Goal: Communication & Community: Answer question/provide support

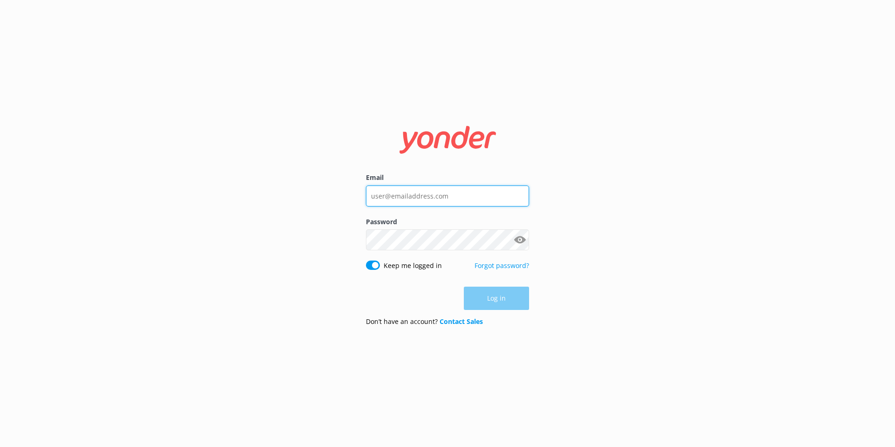
type input "reservations@totallytourism.co.nz"
click at [507, 303] on div "Log in" at bounding box center [447, 298] width 163 height 23
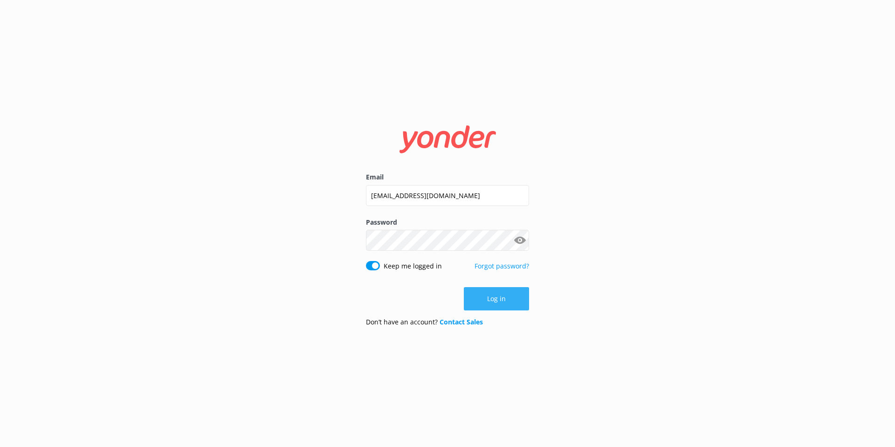
click at [501, 299] on button "Log in" at bounding box center [496, 298] width 65 height 23
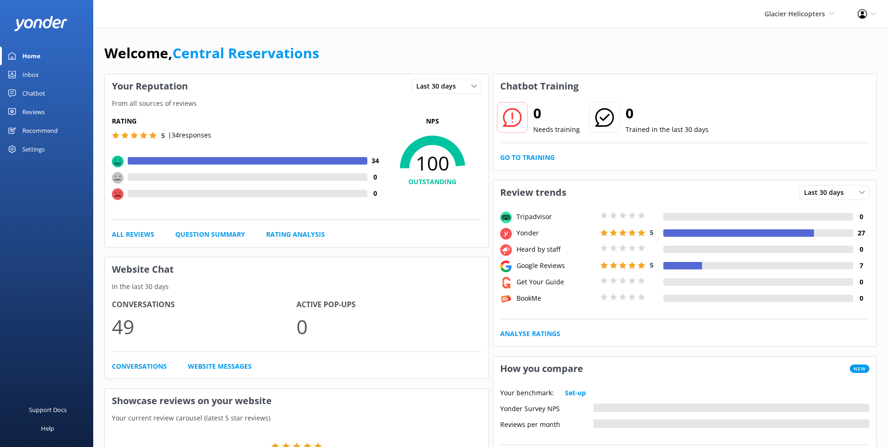
click at [21, 73] on link "Inbox" at bounding box center [46, 74] width 93 height 19
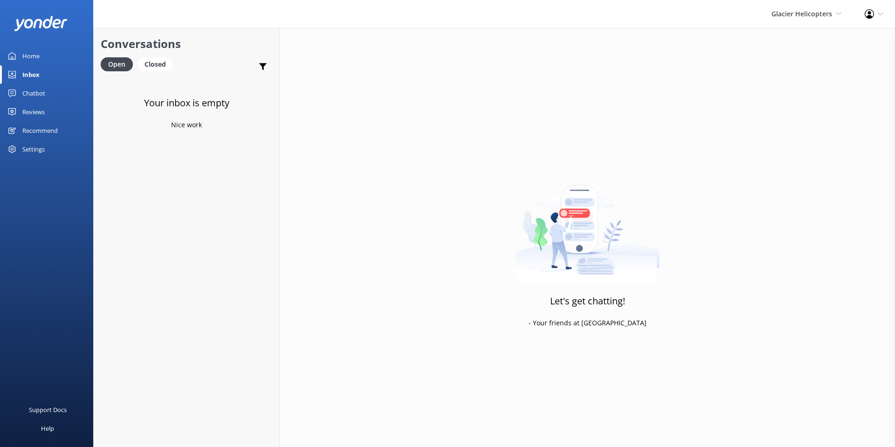
click at [802, 20] on div "Glacier Helicopters Milford Sound Scenic Flights The Helicopter Line Glacier He…" at bounding box center [806, 14] width 93 height 28
click at [791, 62] on link "The Helicopter Line" at bounding box center [806, 62] width 93 height 22
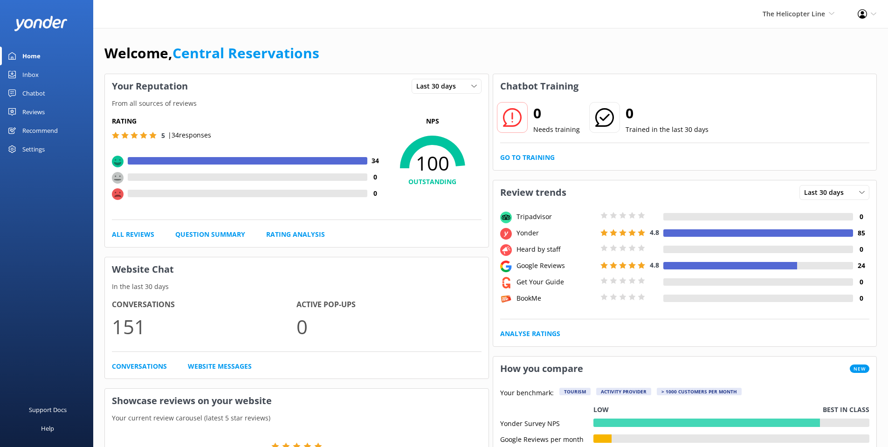
click at [25, 76] on div "Inbox" at bounding box center [30, 74] width 16 height 19
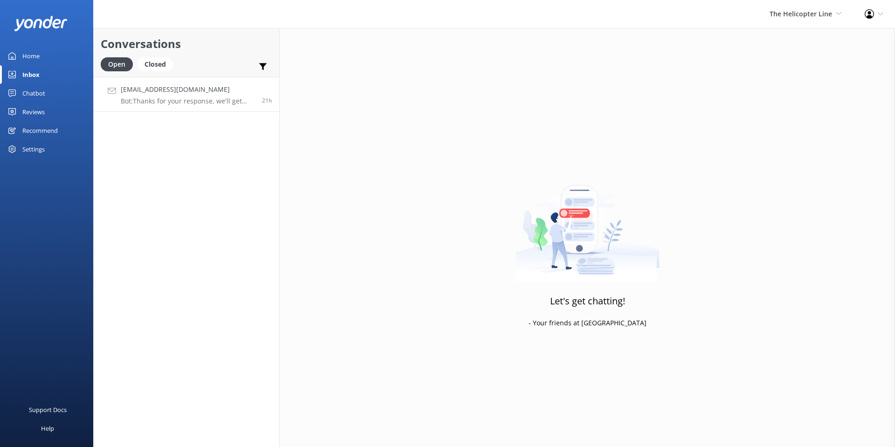
click at [169, 96] on div "hard_natalie@hotmail.com Bot: Thanks for your response, we'll get back to you a…" at bounding box center [188, 94] width 134 height 20
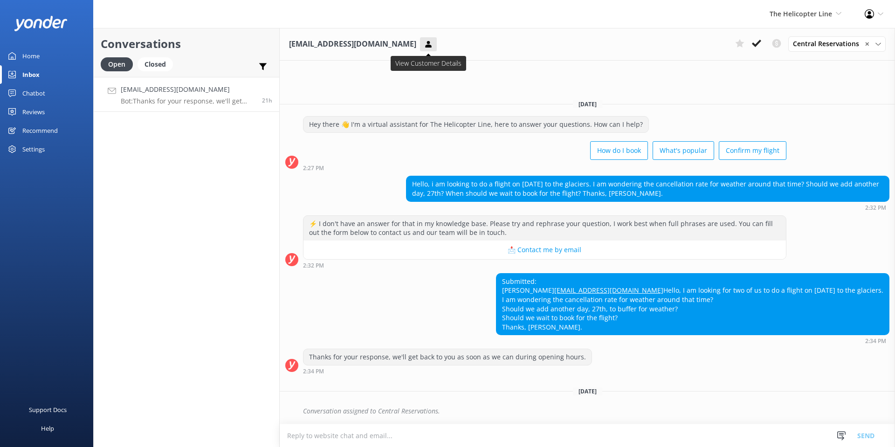
click at [420, 46] on button at bounding box center [428, 44] width 17 height 14
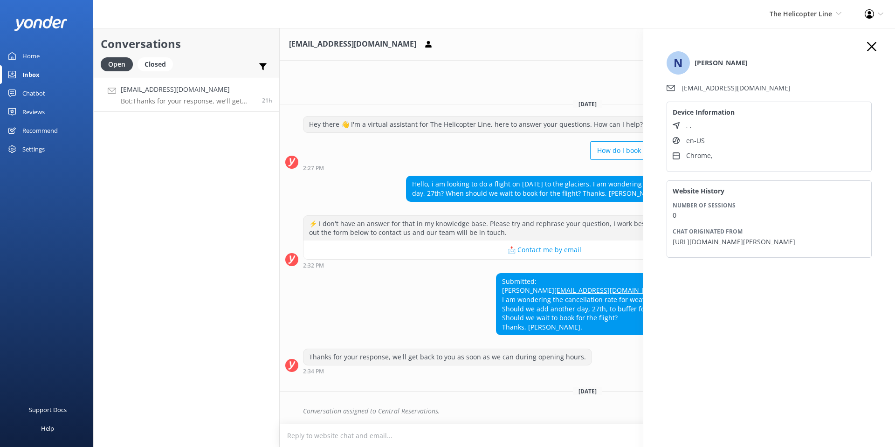
click at [463, 291] on div "Submitted: Natalie hard_natalie@hotmail.com Hello, I am looking for two of us t…" at bounding box center [587, 308] width 615 height 71
click at [404, 432] on textarea at bounding box center [587, 435] width 615 height 23
paste textarea "Hi Natalie, Thank you for your message. November is our peak season, so I’d def…"
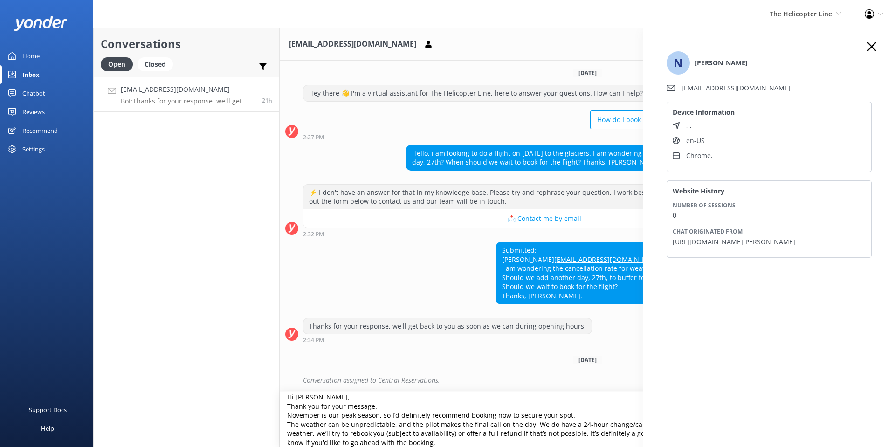
scroll to position [14, 0]
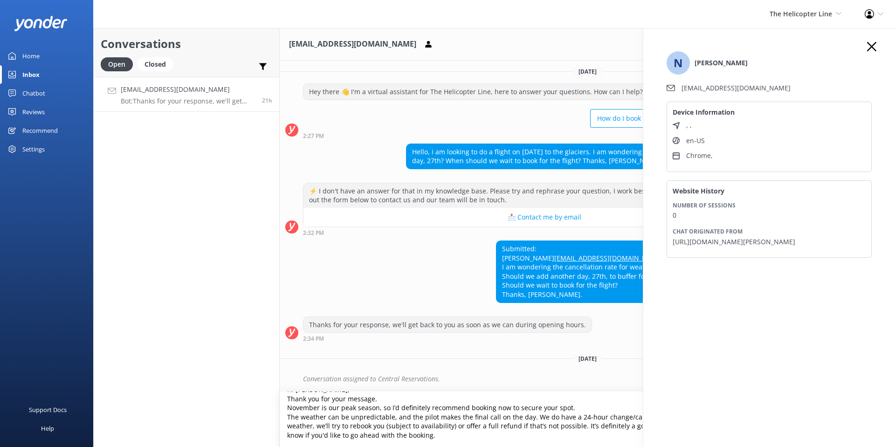
click at [433, 431] on textarea "Hi Natalie, Thank you for your message. November is our peak season, so I’d def…" at bounding box center [587, 419] width 615 height 55
click at [358, 411] on textarea "Hi Natalie, Thank you for your message. November is our peak season, so I’d def…" at bounding box center [587, 419] width 615 height 55
paste textarea "Thank you for your message. November is our peak season, so I’d definitely reco…"
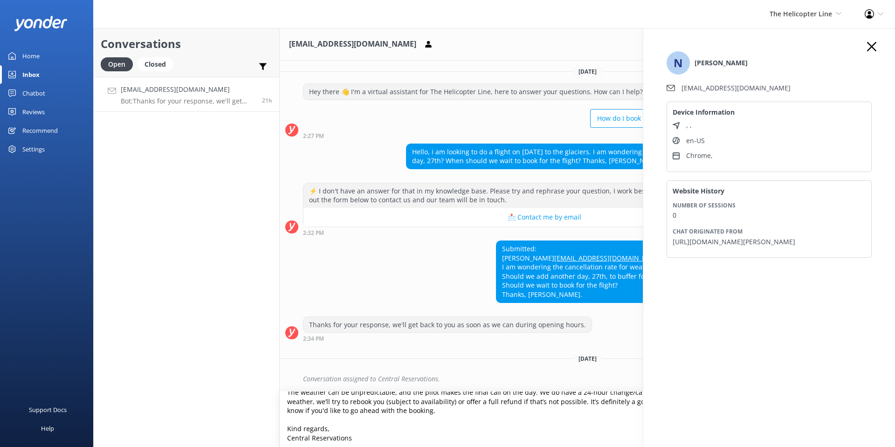
scroll to position [59, 0]
type textarea "Hi Natalie, Thank you for your message. November is our peak season, so I’d def…"
click at [873, 42] on icon "button" at bounding box center [871, 46] width 9 height 9
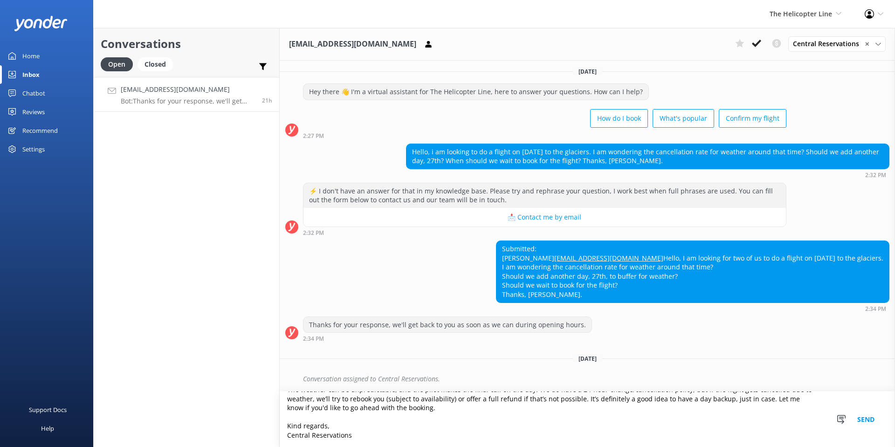
click at [868, 417] on button "Send" at bounding box center [865, 419] width 35 height 55
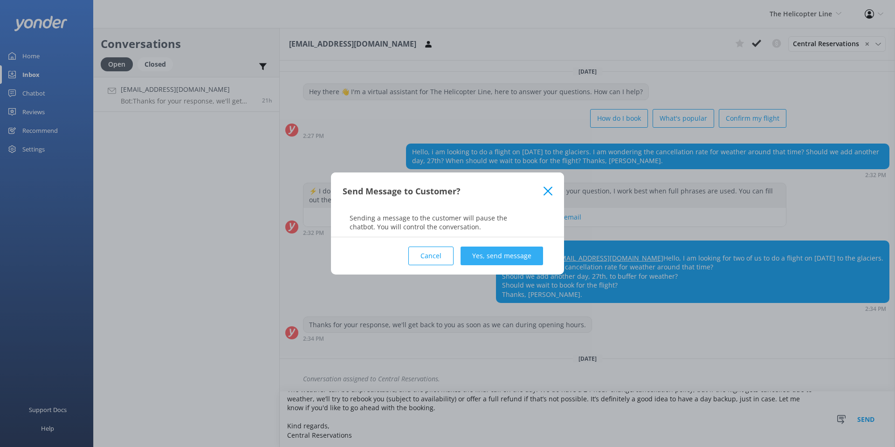
click at [496, 260] on button "Yes, send message" at bounding box center [502, 256] width 83 height 19
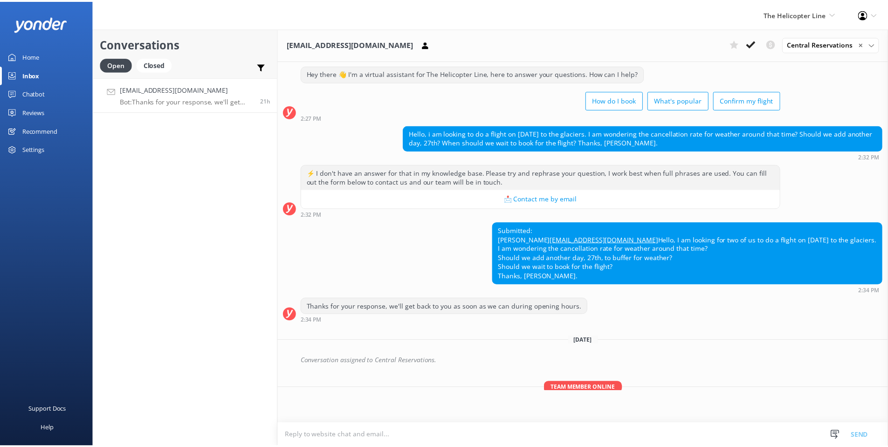
scroll to position [139, 0]
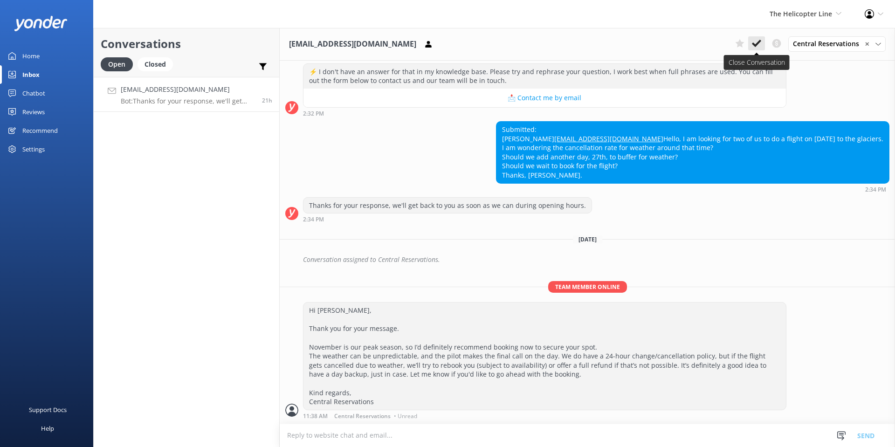
click at [758, 48] on icon at bounding box center [756, 43] width 9 height 9
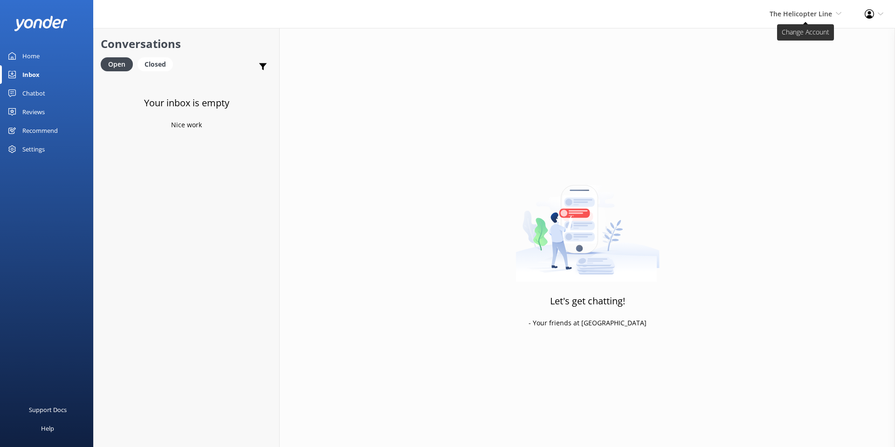
click at [794, 9] on span "The Helicopter Line" at bounding box center [801, 13] width 62 height 9
click at [790, 41] on link "Milford Sound Scenic Flights" at bounding box center [806, 40] width 93 height 22
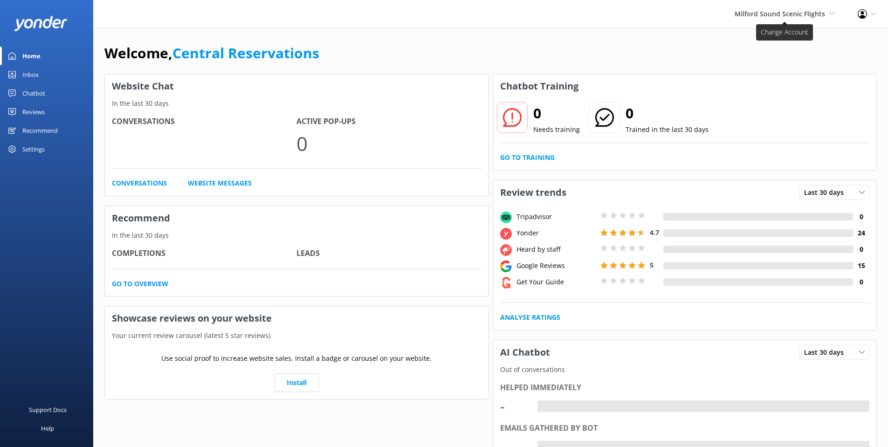
click at [796, 16] on span "Milford Sound Scenic Flights" at bounding box center [780, 13] width 90 height 9
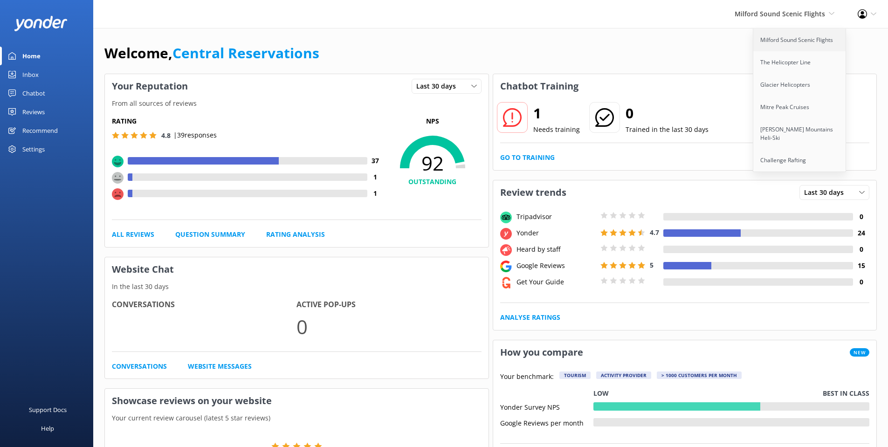
click at [765, 41] on link "Milford Sound Scenic Flights" at bounding box center [799, 40] width 93 height 22
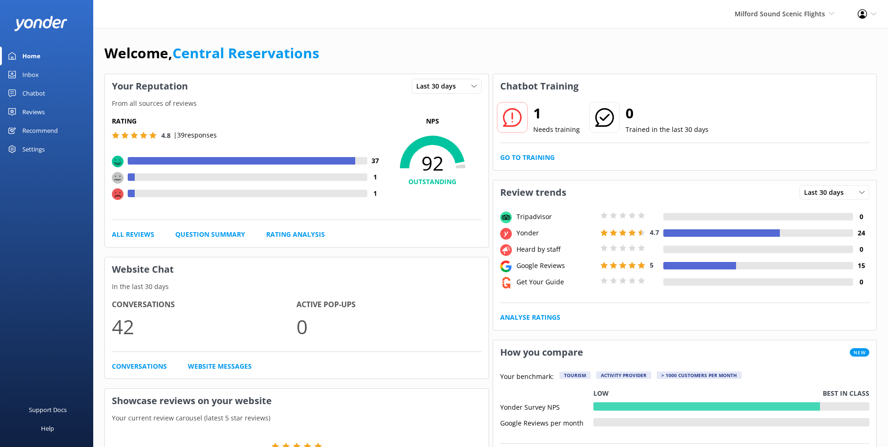
click at [29, 73] on div "Inbox" at bounding box center [30, 74] width 16 height 19
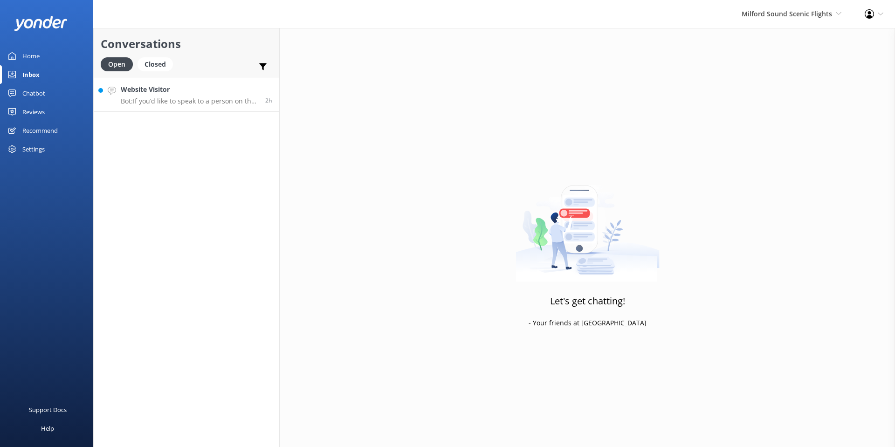
click at [177, 92] on h4 "Website Visitor" at bounding box center [190, 89] width 138 height 10
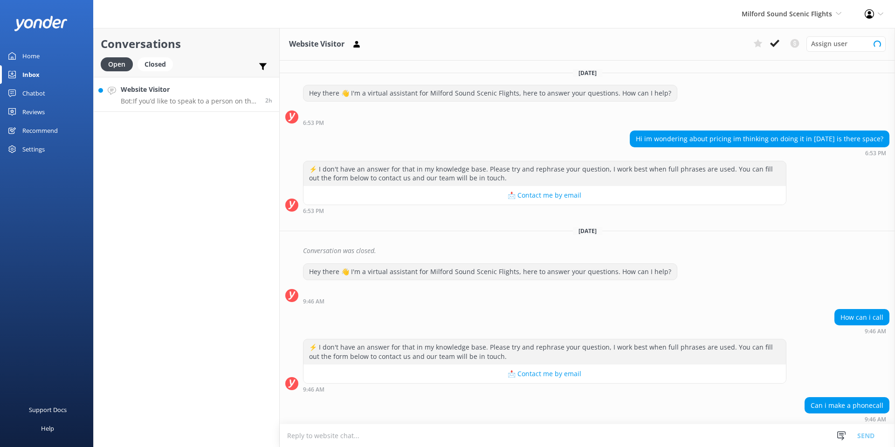
scroll to position [34, 0]
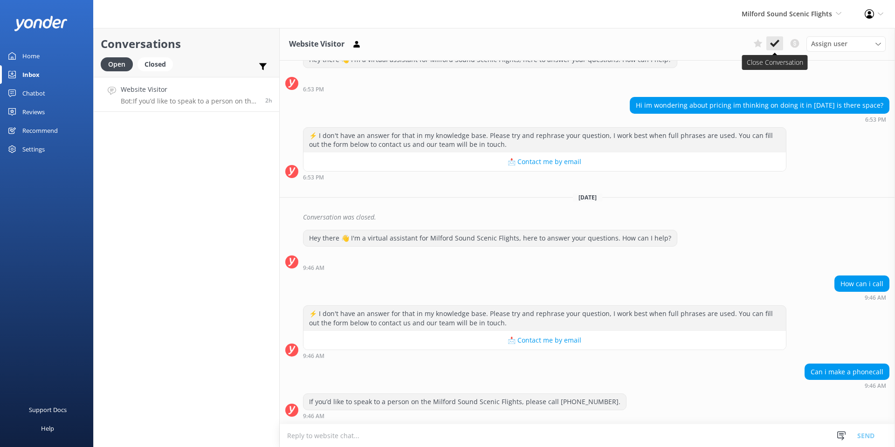
click at [777, 42] on use at bounding box center [774, 43] width 9 height 7
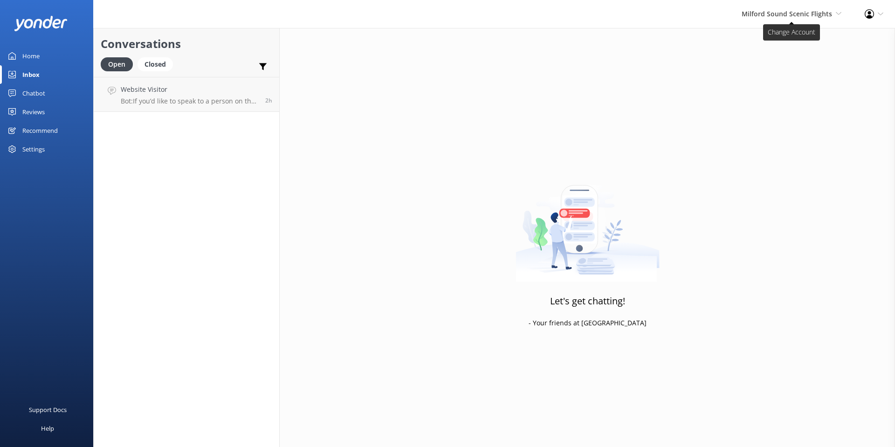
click at [773, 19] on span "Milford Sound Scenic Flights [GEOGRAPHIC_DATA] Scenic Flights The Helicopter Li…" at bounding box center [792, 14] width 100 height 10
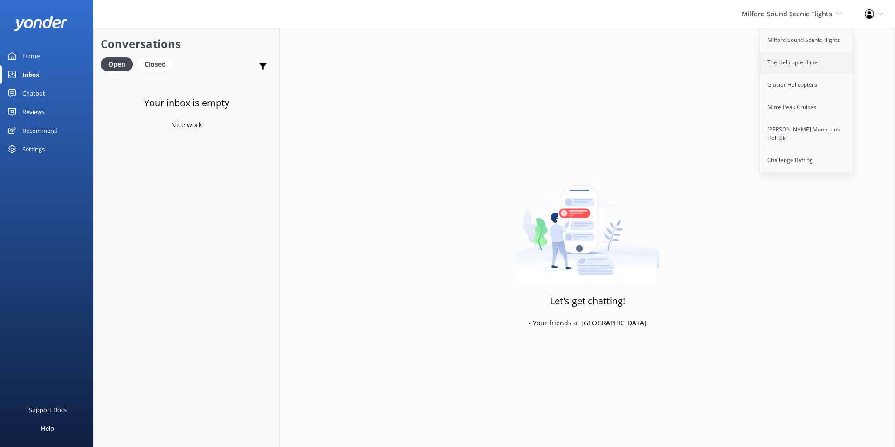
click at [798, 58] on link "The Helicopter Line" at bounding box center [806, 62] width 93 height 22
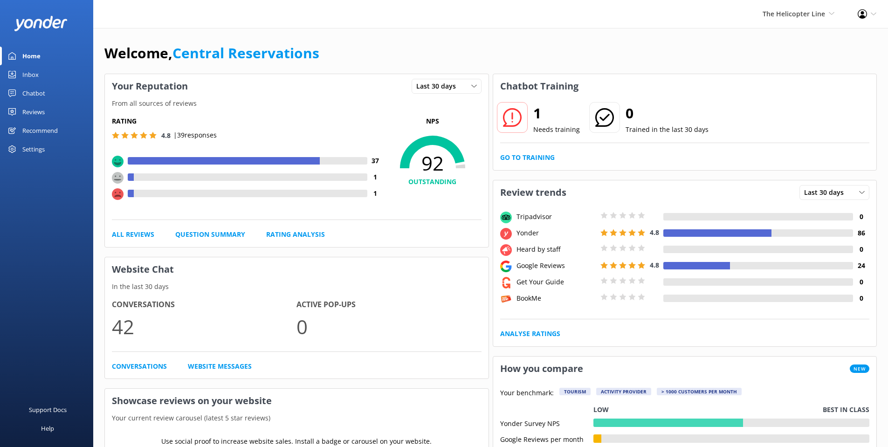
click at [29, 78] on div "Inbox" at bounding box center [30, 74] width 16 height 19
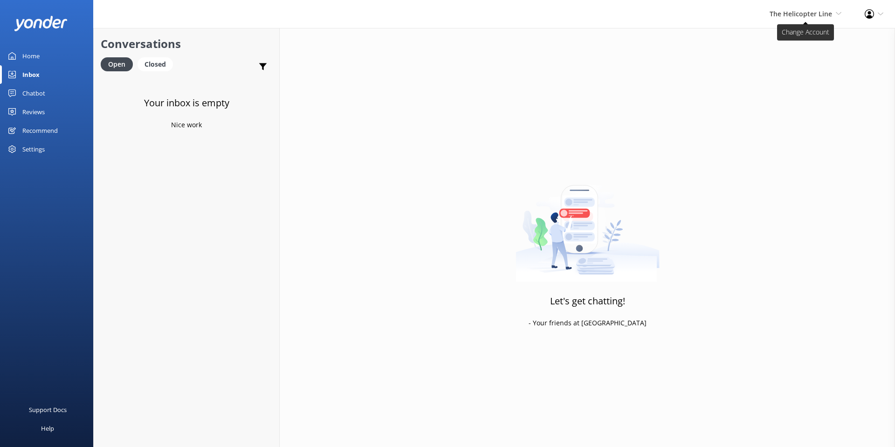
click at [799, 14] on span "The Helicopter Line" at bounding box center [801, 13] width 62 height 9
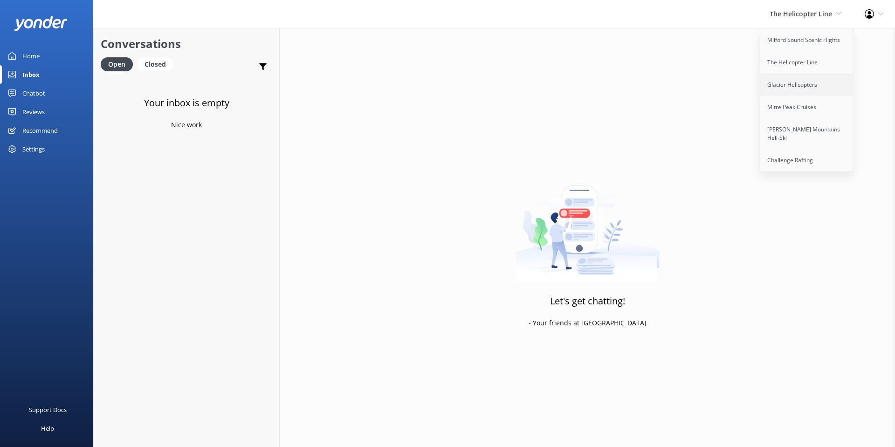
click at [801, 81] on link "Glacier Helicopters" at bounding box center [806, 85] width 93 height 22
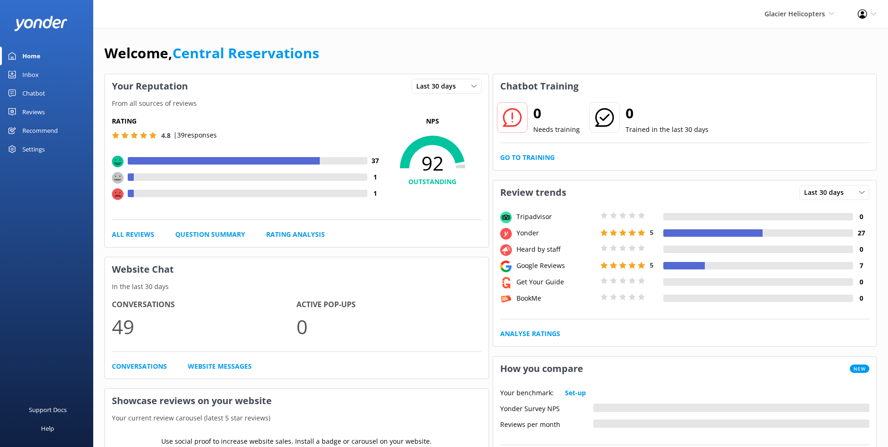
click at [23, 70] on div "Inbox" at bounding box center [30, 74] width 16 height 19
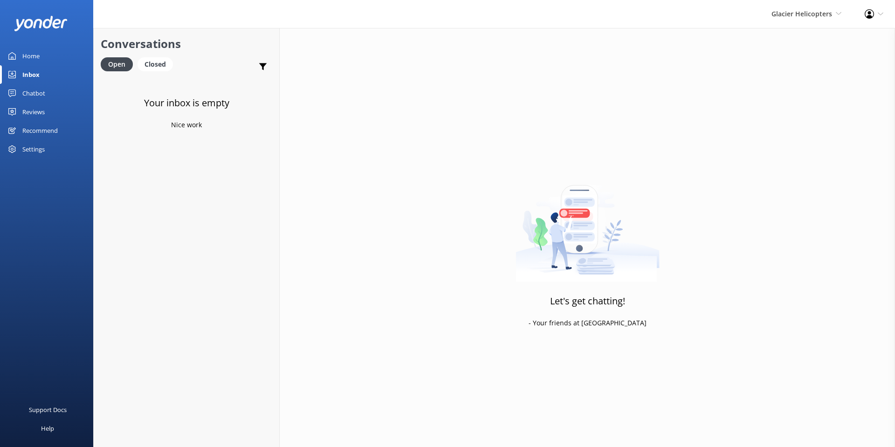
click at [800, 20] on div "Glacier Helicopters Milford Sound Scenic Flights The Helicopter Line Glacier He…" at bounding box center [806, 14] width 93 height 28
click at [796, 101] on link "Mitre Peak Cruises" at bounding box center [806, 107] width 93 height 22
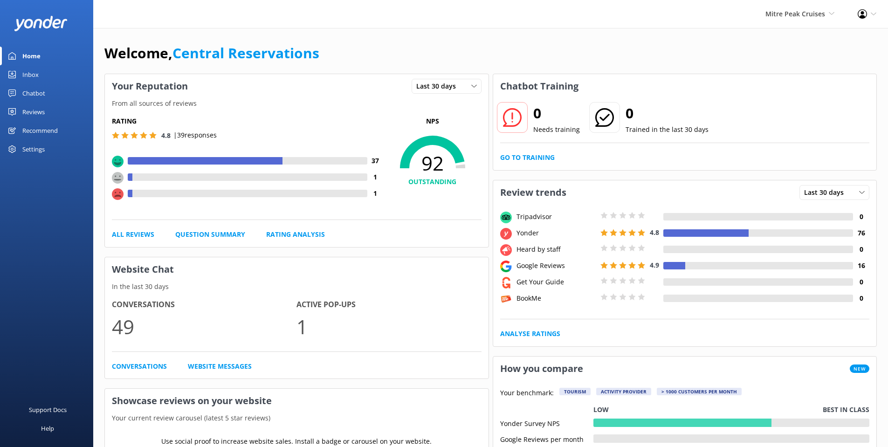
click at [29, 70] on div "Inbox" at bounding box center [30, 74] width 16 height 19
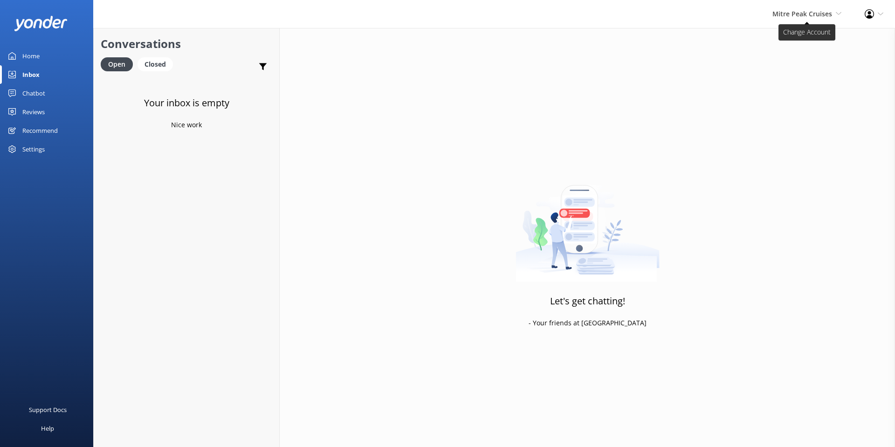
click at [799, 18] on span "Mitre Peak Cruises" at bounding box center [802, 13] width 60 height 9
click at [790, 127] on link "[PERSON_NAME] Mountains Heli-Ski" at bounding box center [806, 133] width 93 height 31
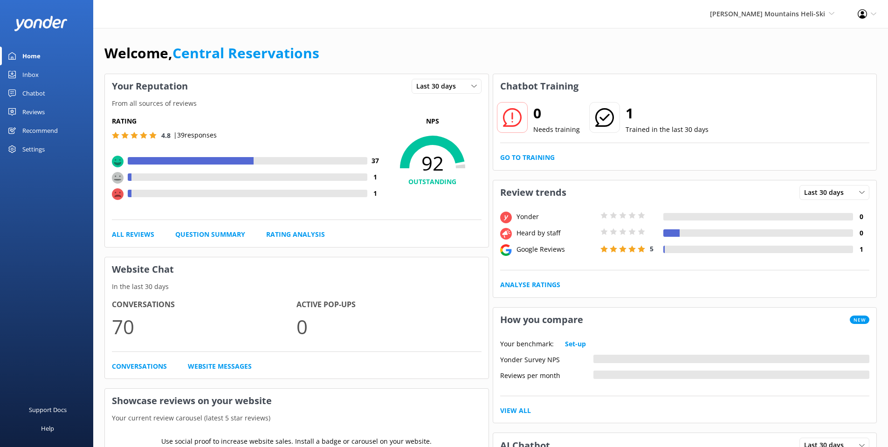
click at [19, 77] on link "Inbox" at bounding box center [46, 74] width 93 height 19
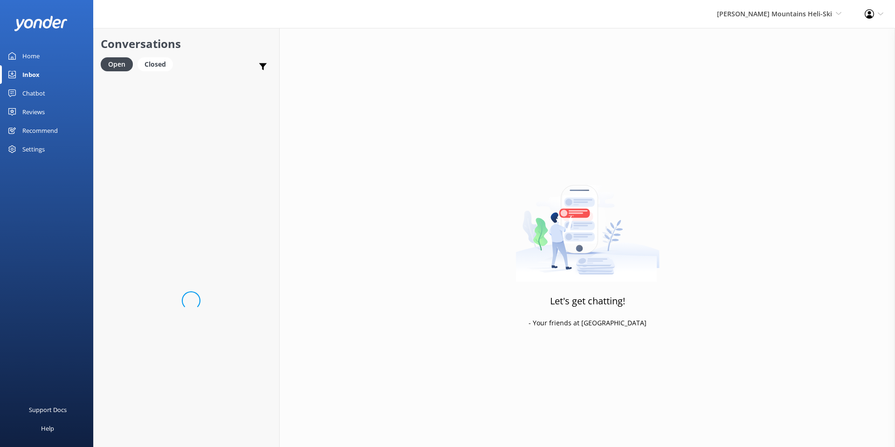
click at [19, 77] on link "Inbox" at bounding box center [46, 74] width 93 height 19
click at [831, 12] on span "[PERSON_NAME] Mountains Heli-Ski" at bounding box center [774, 13] width 115 height 9
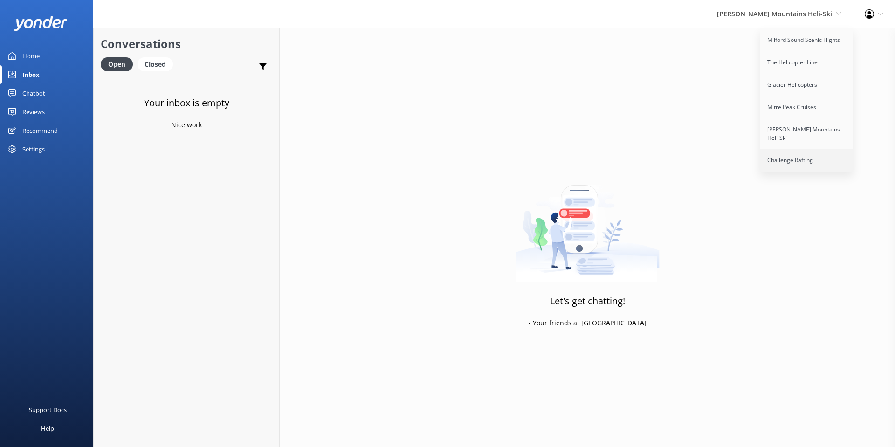
click at [804, 152] on link "Challenge Rafting" at bounding box center [806, 160] width 93 height 22
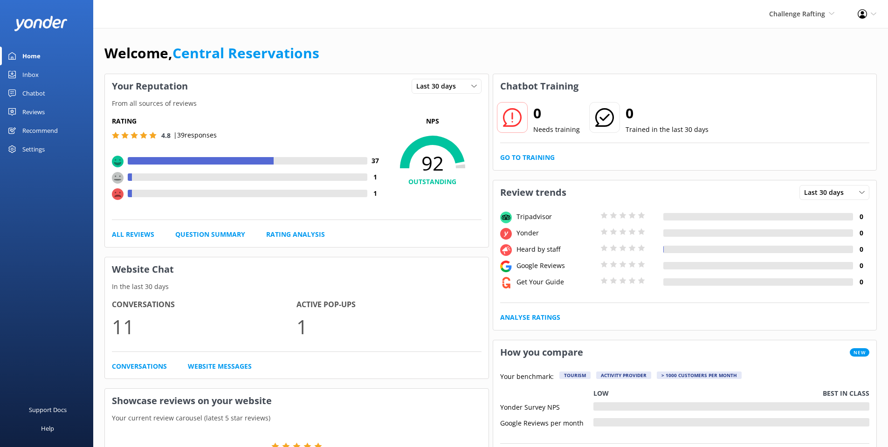
click at [24, 70] on div "Inbox" at bounding box center [30, 74] width 16 height 19
